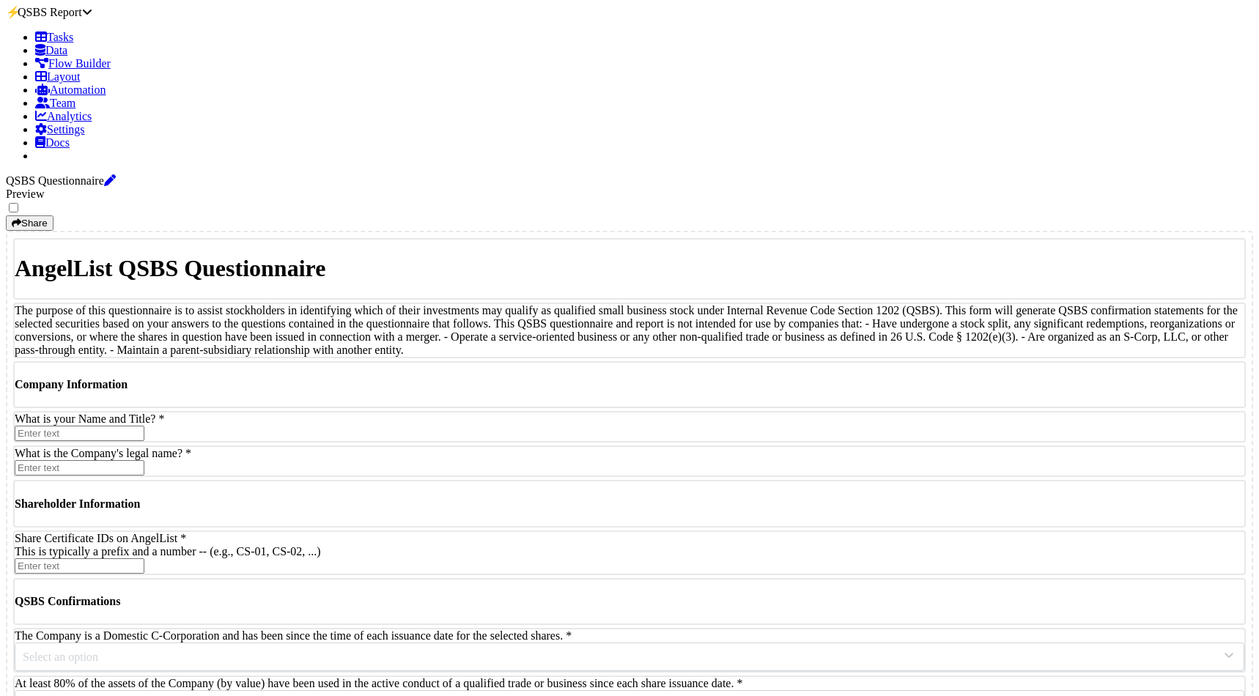
click at [21, 218] on icon "button" at bounding box center [17, 223] width 10 height 10
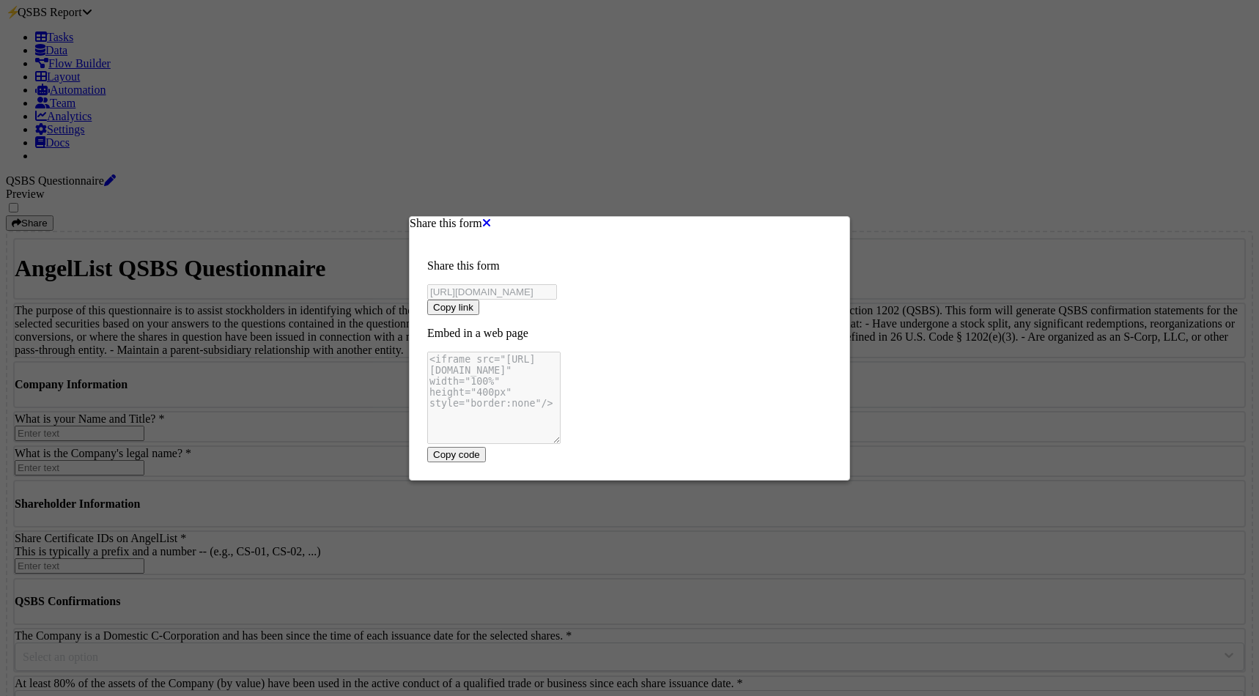
click at [479, 312] on button "Copy link" at bounding box center [453, 307] width 52 height 15
click at [801, 142] on div "Share this form Share this form [URL][DOMAIN_NAME] Copy link Embed in a web pag…" at bounding box center [629, 348] width 1259 height 696
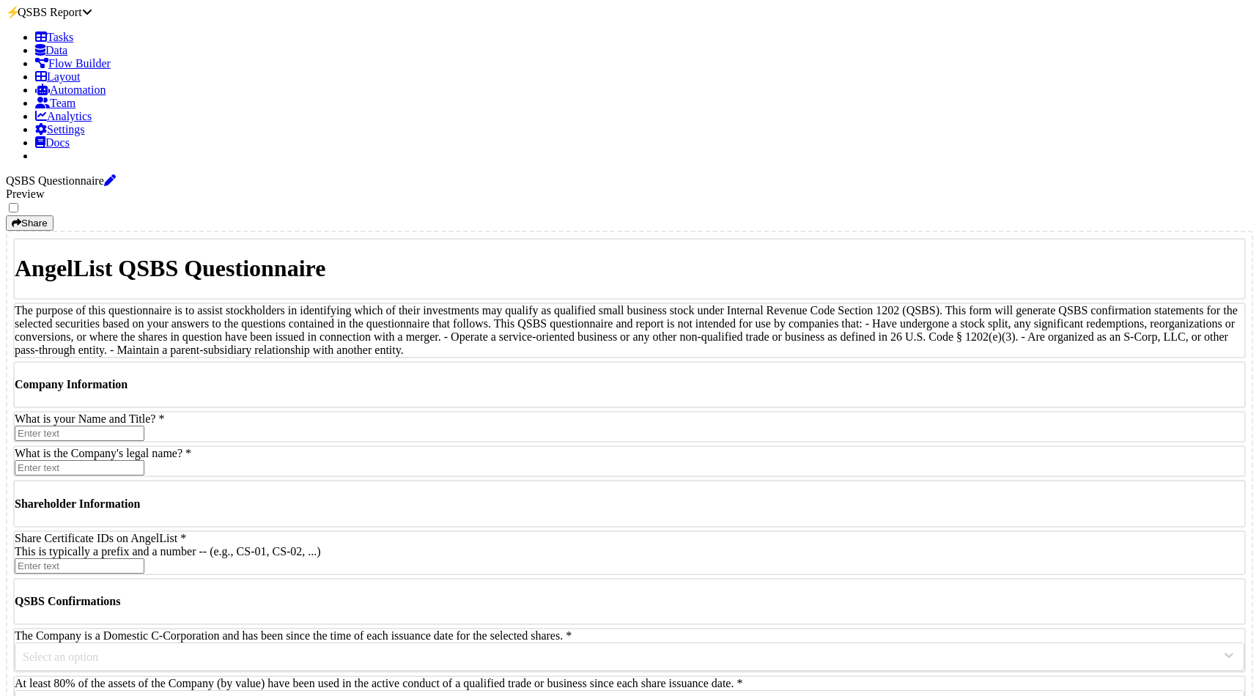
click at [59, 43] on link "Tasks" at bounding box center [54, 37] width 38 height 12
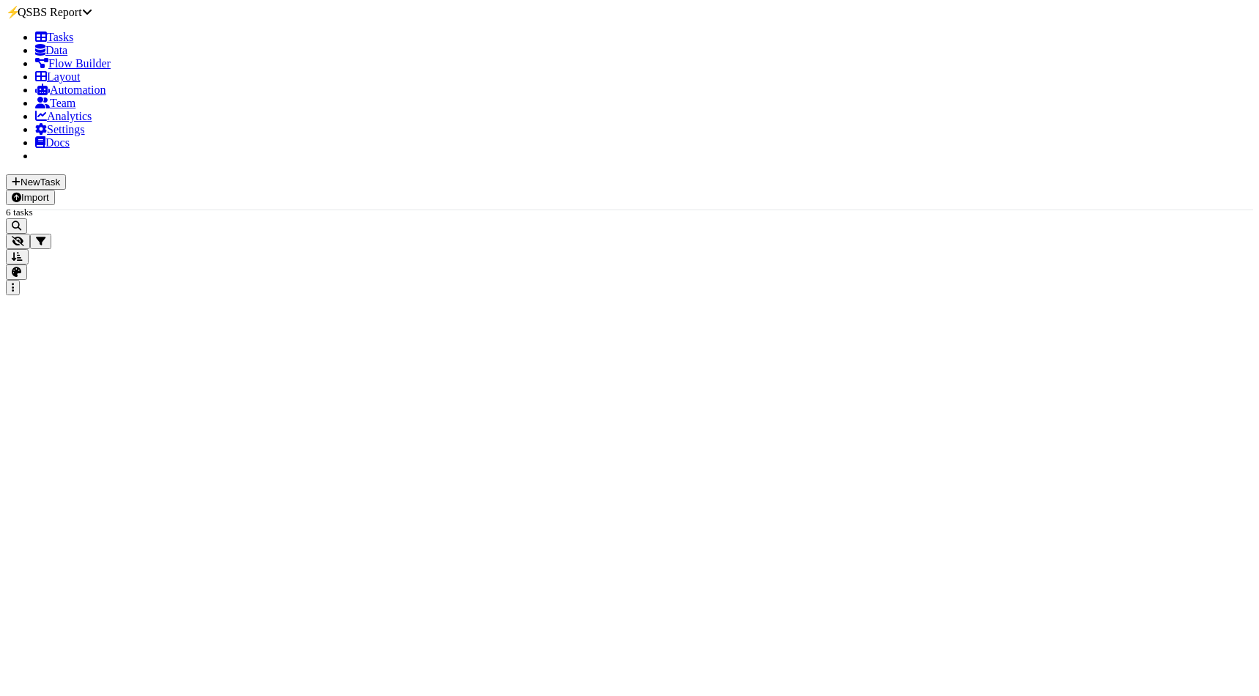
scroll to position [543, 1061]
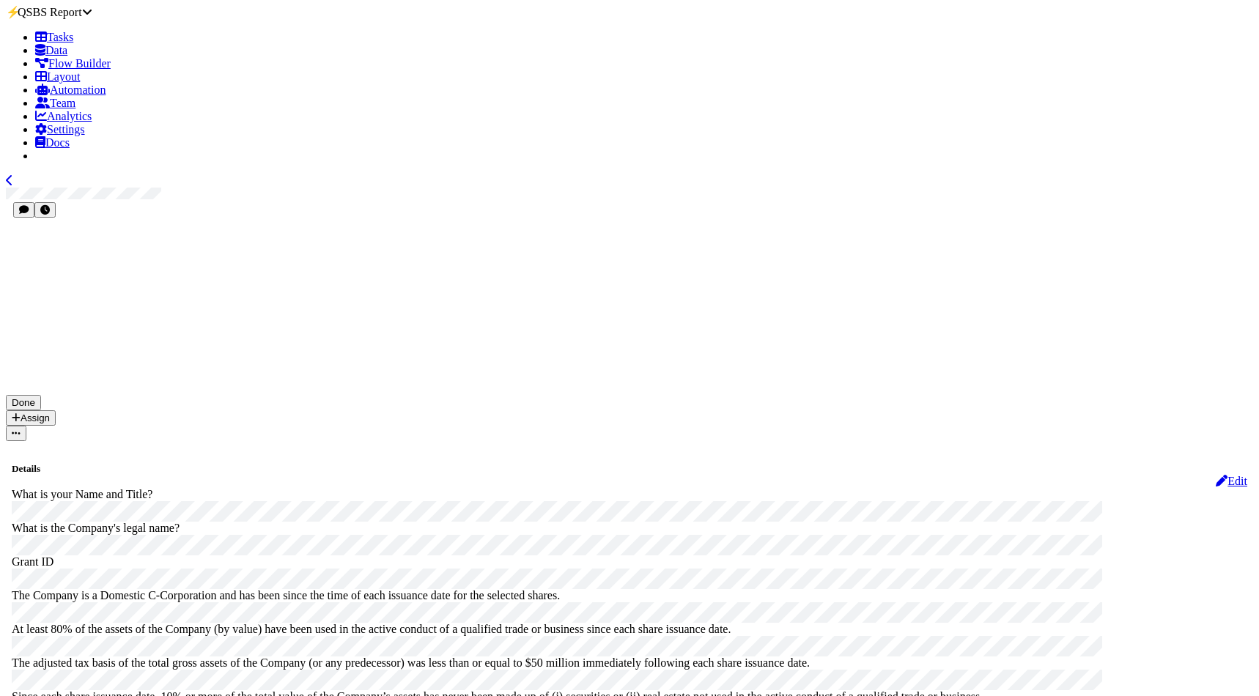
scroll to position [1269, 0]
